Goal: Find specific page/section: Find specific page/section

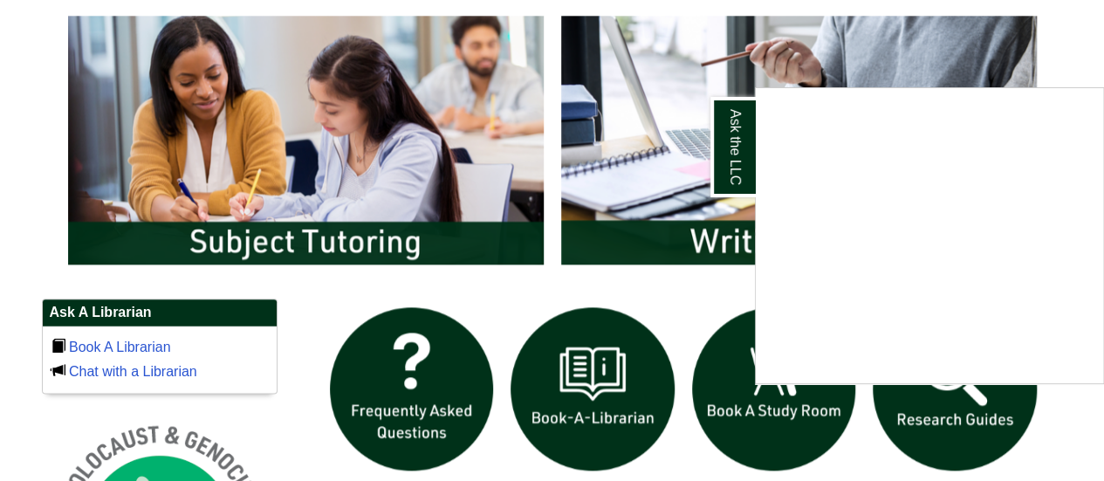
scroll to position [960, 0]
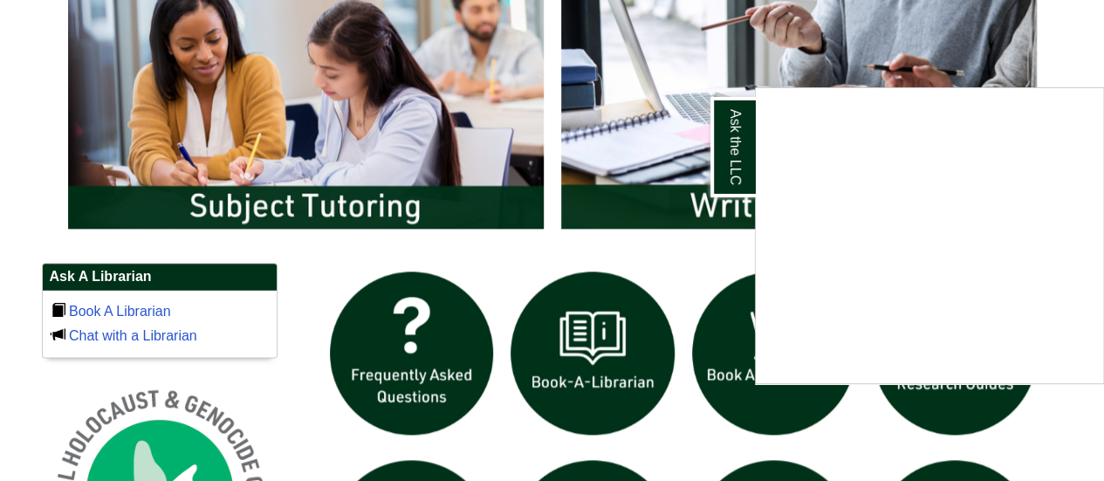
click at [302, 189] on div "Ask the LLC" at bounding box center [552, 240] width 1104 height 481
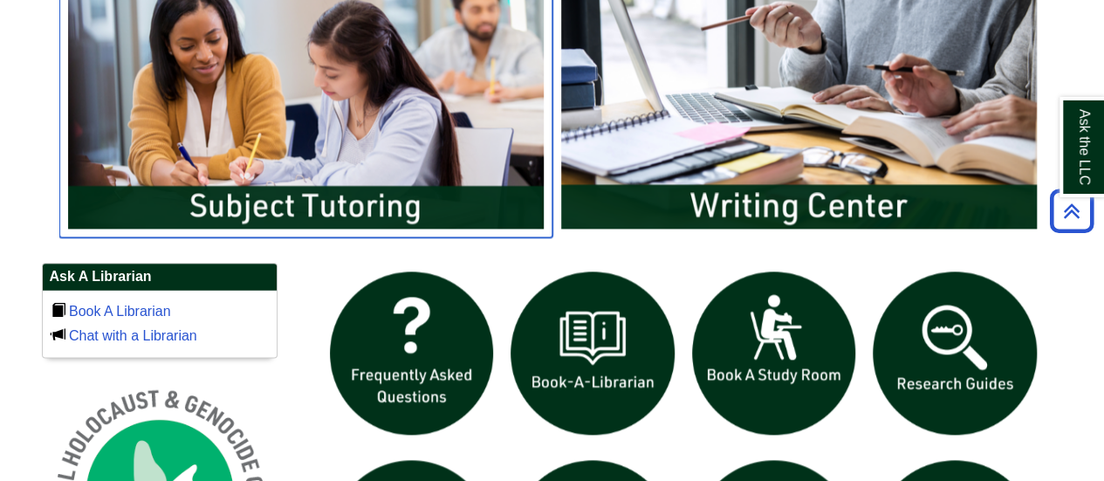
click at [323, 168] on img "slideshow" at bounding box center [305, 103] width 493 height 265
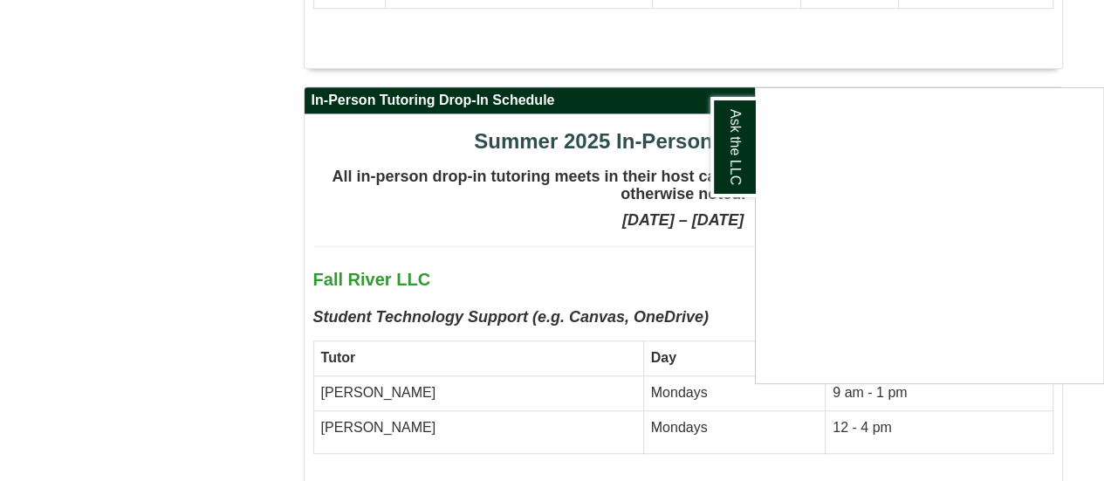
scroll to position [3928, 0]
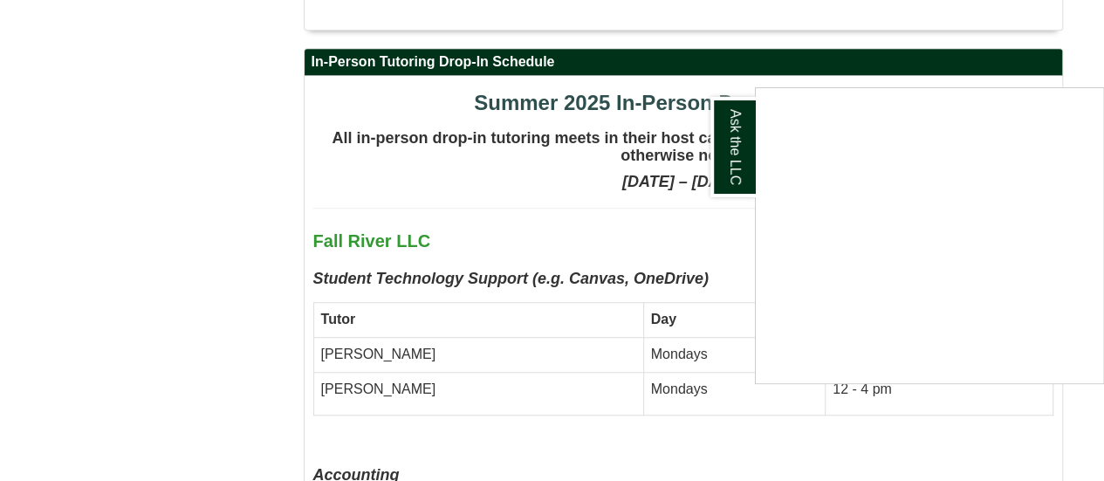
click at [151, 306] on div "Ask the LLC" at bounding box center [552, 240] width 1104 height 481
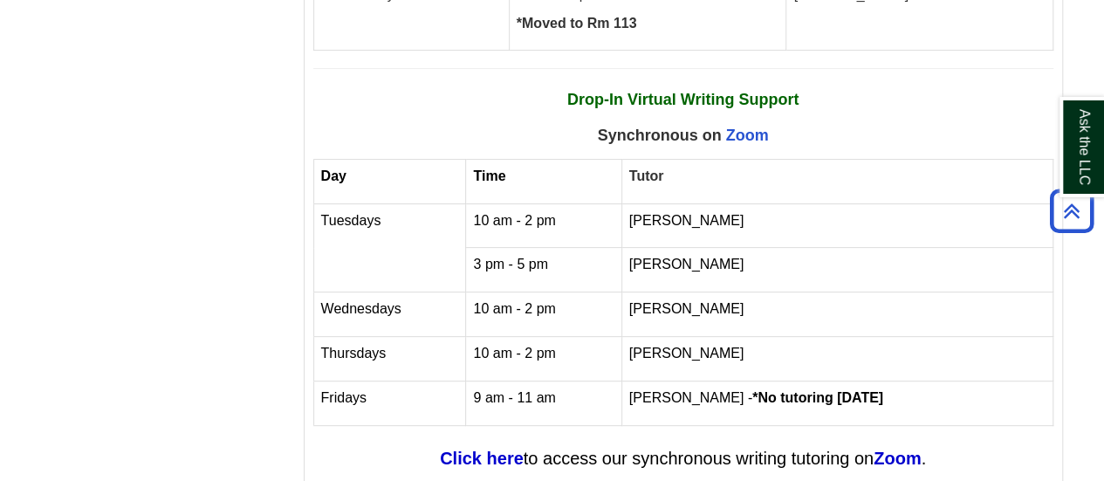
scroll to position [6722, 0]
